Goal: Navigation & Orientation: Find specific page/section

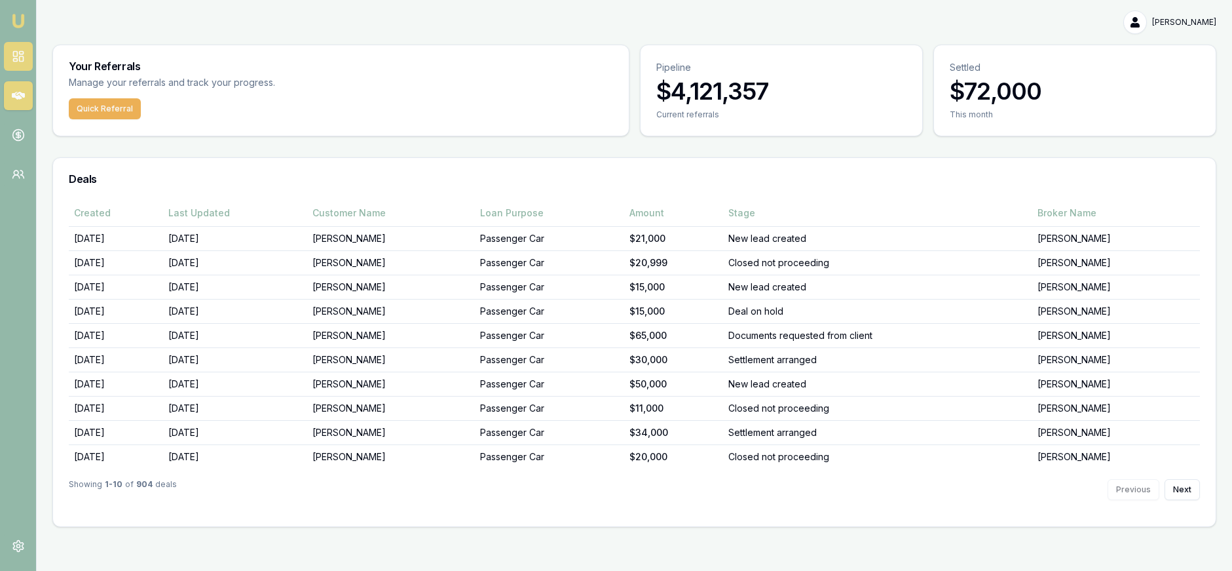
click at [14, 54] on icon at bounding box center [18, 56] width 13 height 13
